Goal: Transaction & Acquisition: Purchase product/service

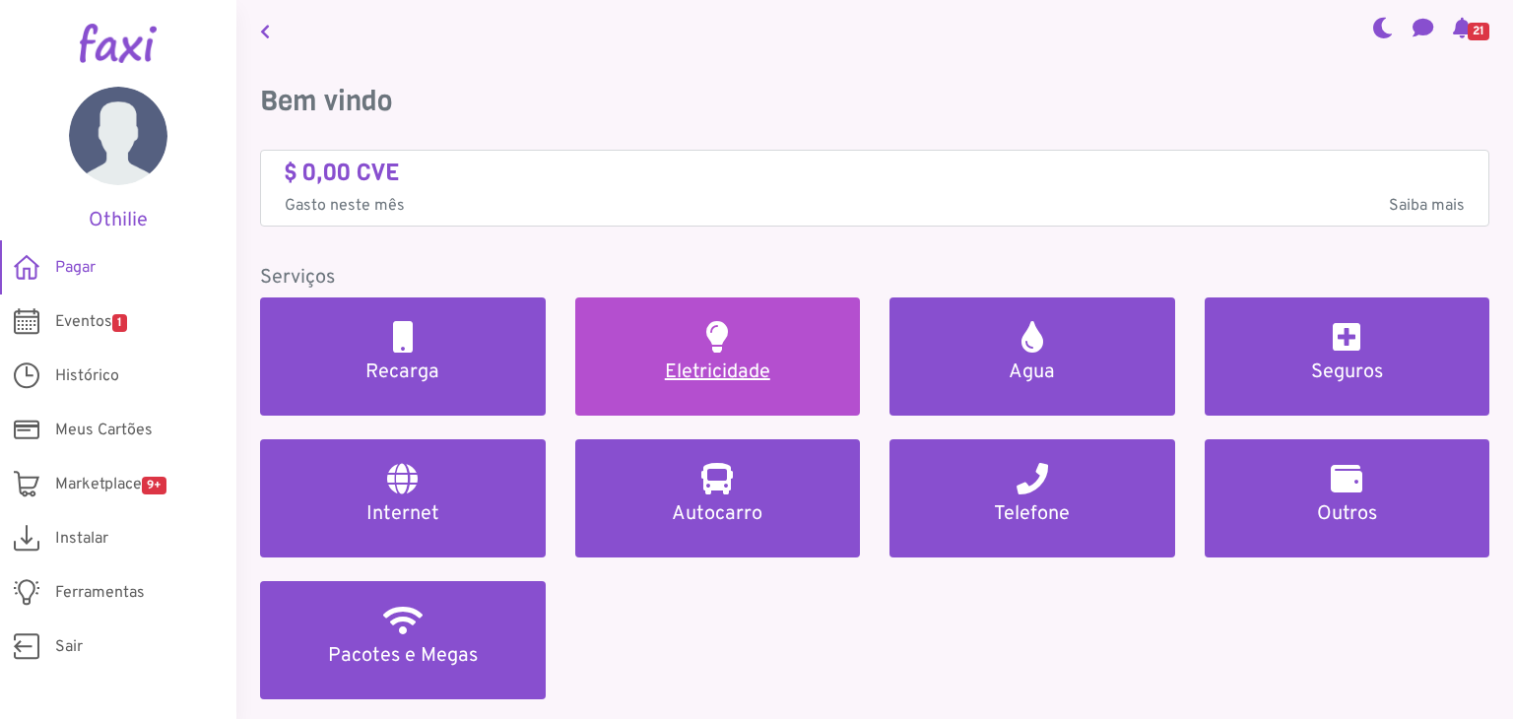
click at [709, 340] on h2 at bounding box center [717, 337] width 22 height 32
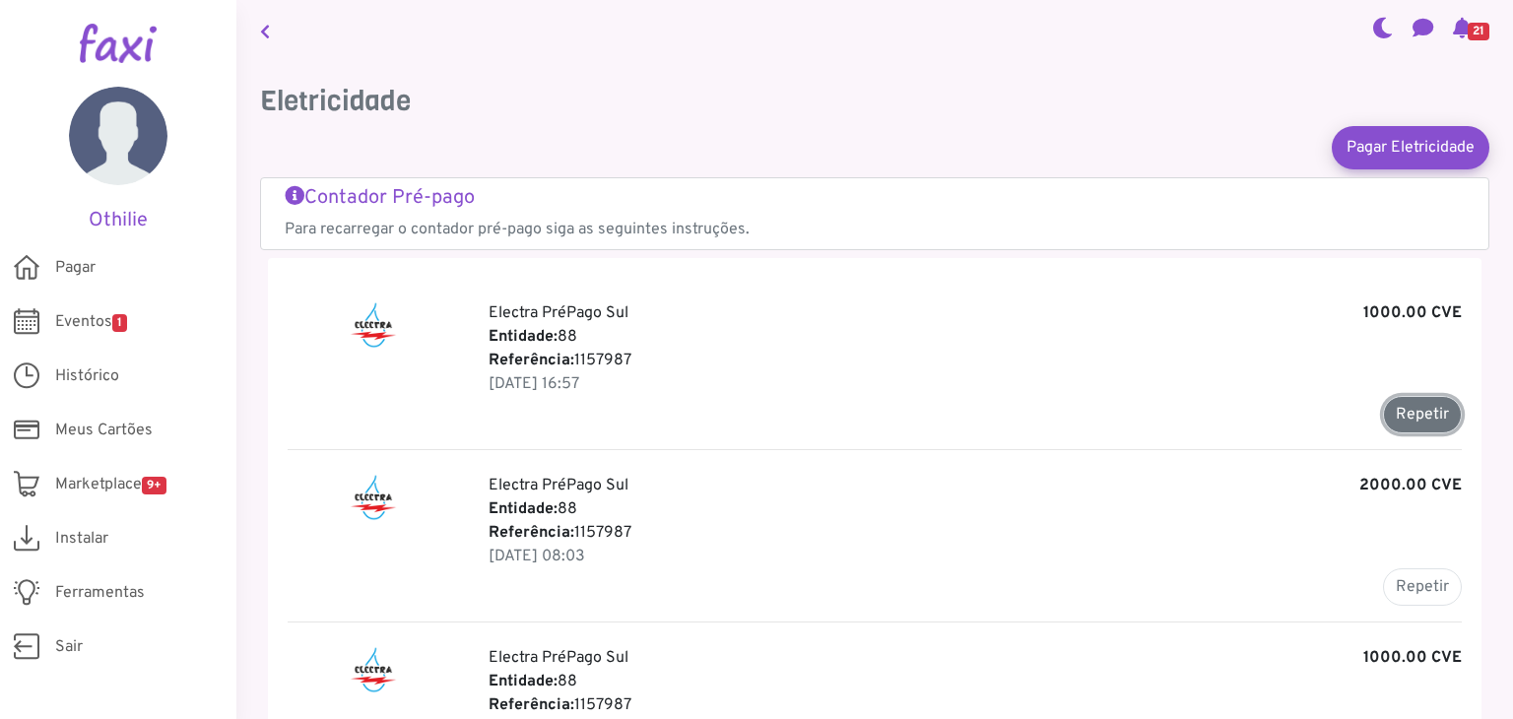
click at [1390, 415] on button "Repetir" at bounding box center [1422, 414] width 79 height 37
type input "*******"
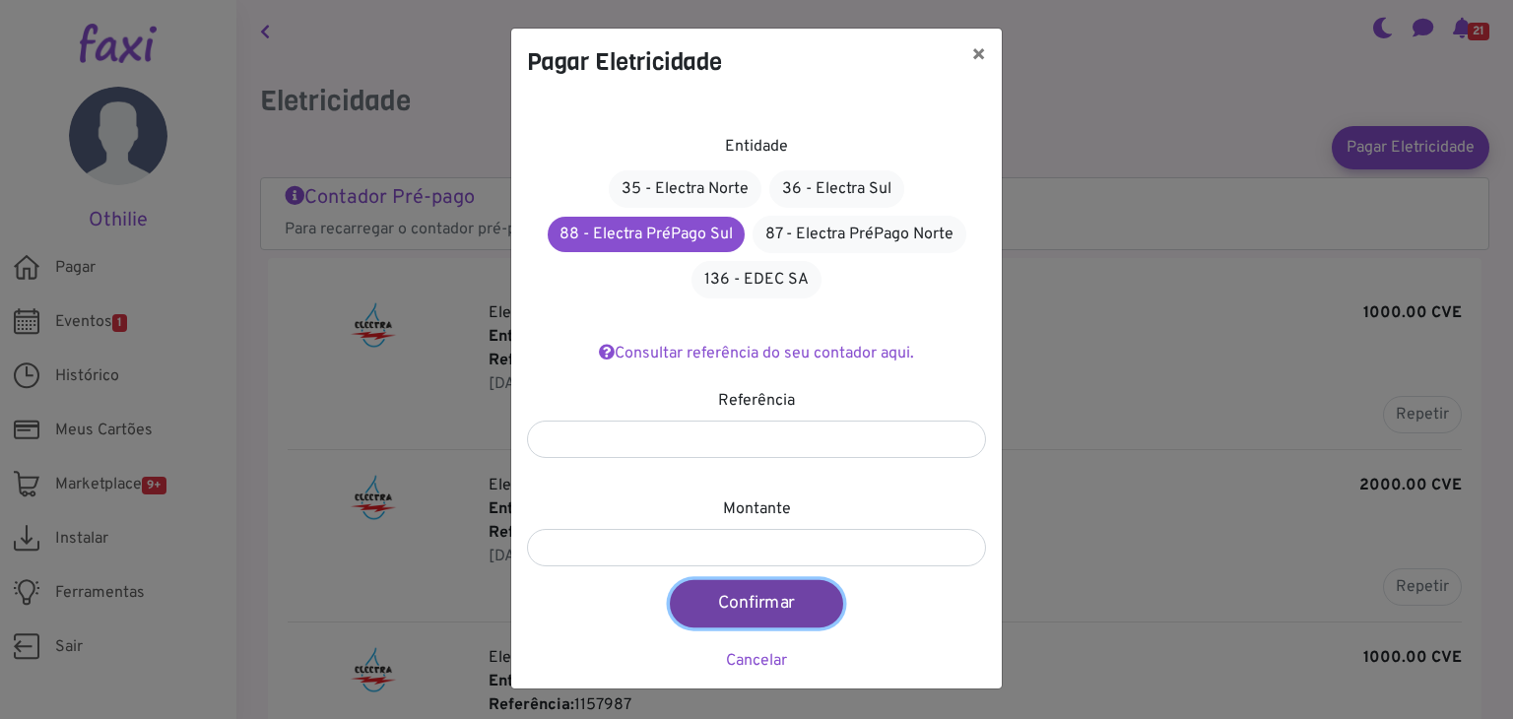
click at [799, 604] on button "Confirmar" at bounding box center [756, 603] width 173 height 47
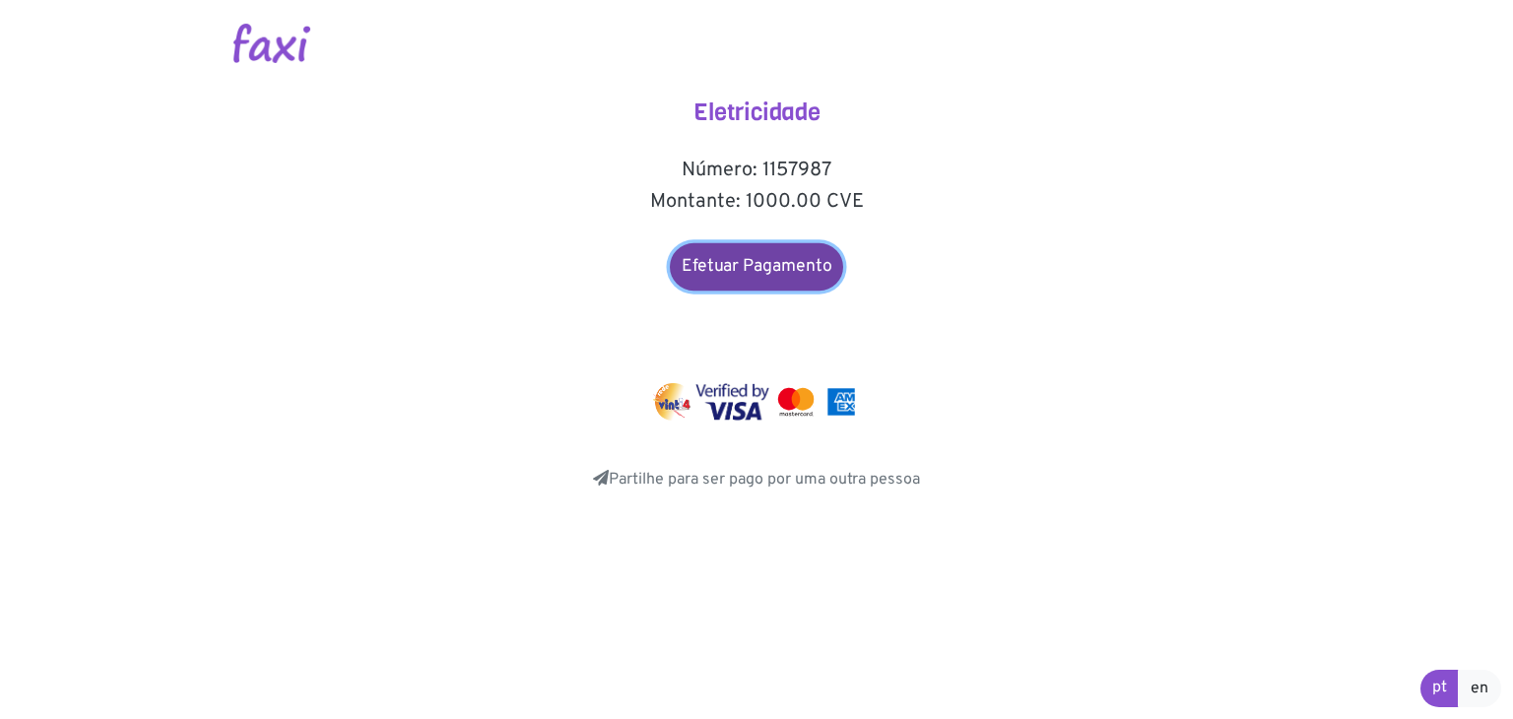
click at [771, 274] on link "Efetuar Pagamento" at bounding box center [756, 266] width 173 height 47
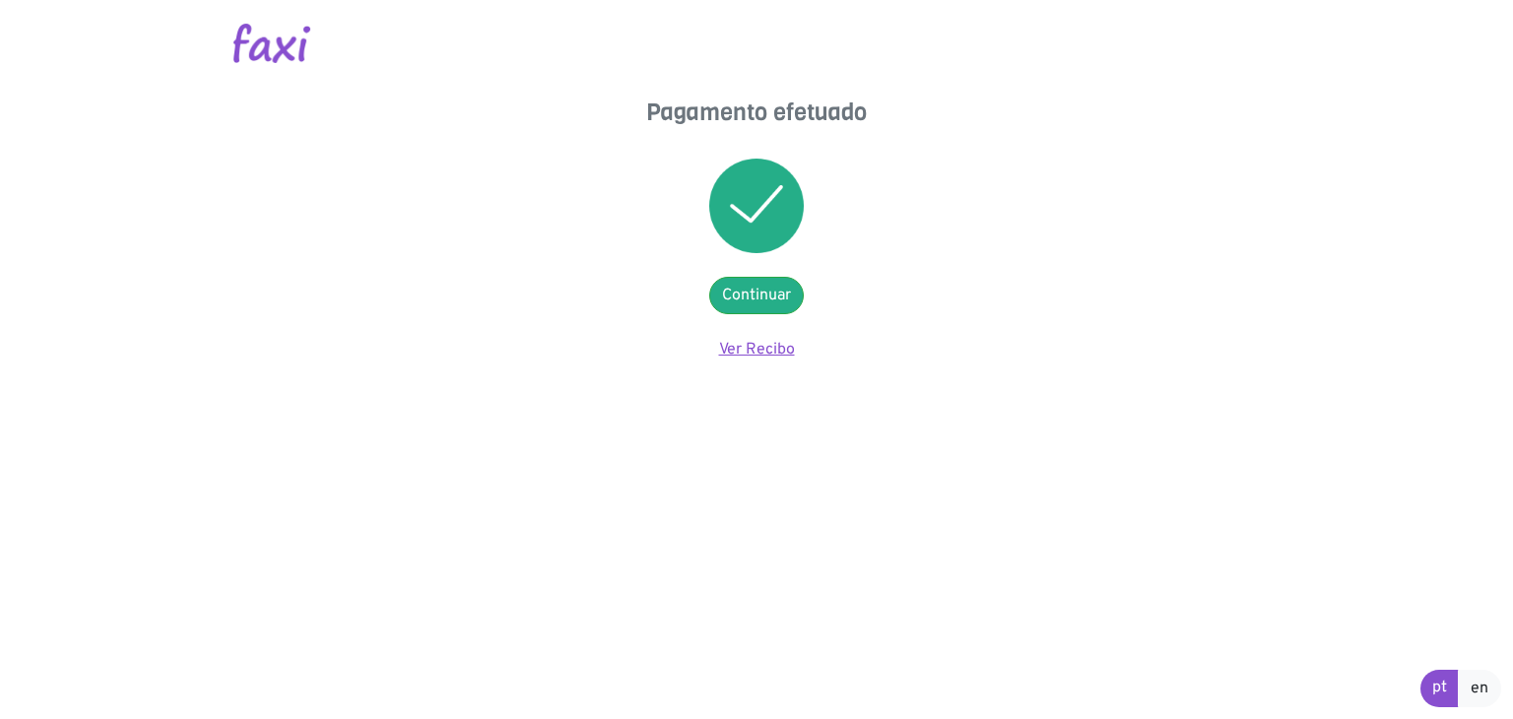
click at [774, 349] on link "Ver Recibo" at bounding box center [757, 350] width 76 height 20
